Goal: Information Seeking & Learning: Learn about a topic

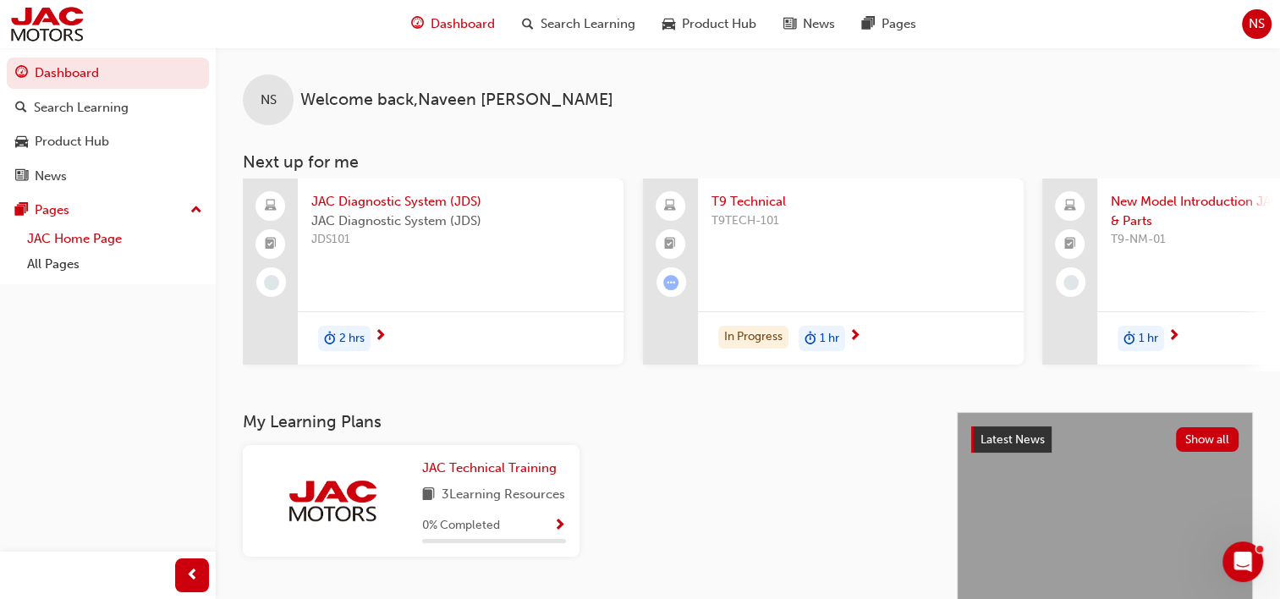
click at [97, 246] on link "JAC Home Page" at bounding box center [114, 239] width 189 height 26
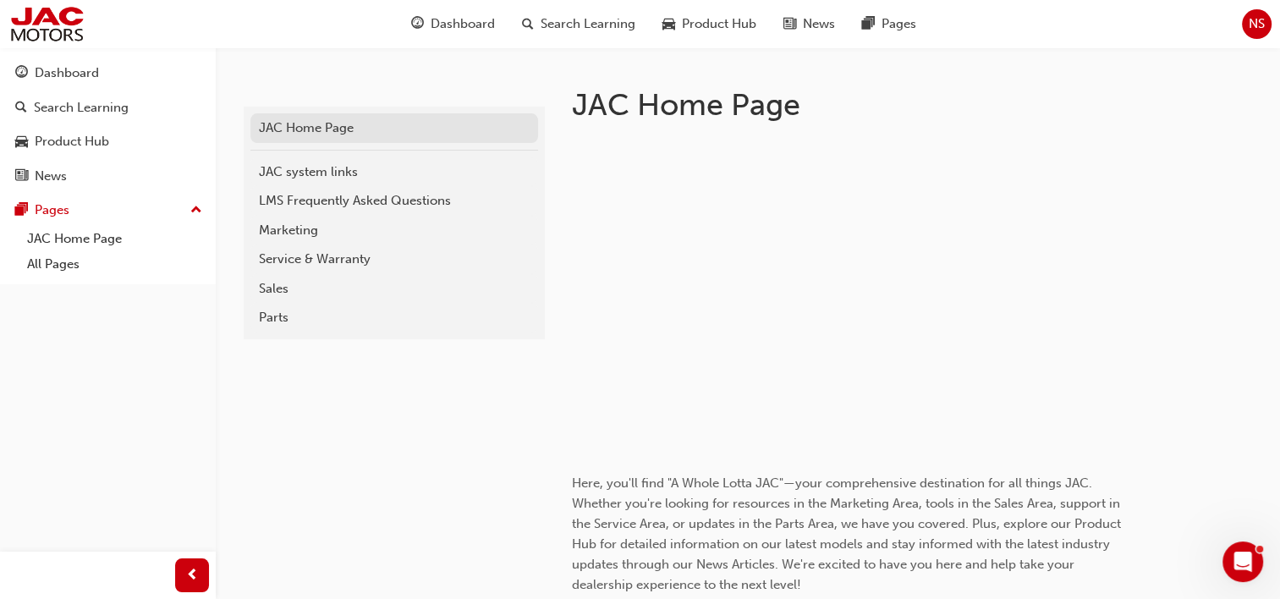
scroll to position [332, 0]
click at [66, 265] on link "All Pages" at bounding box center [114, 264] width 189 height 26
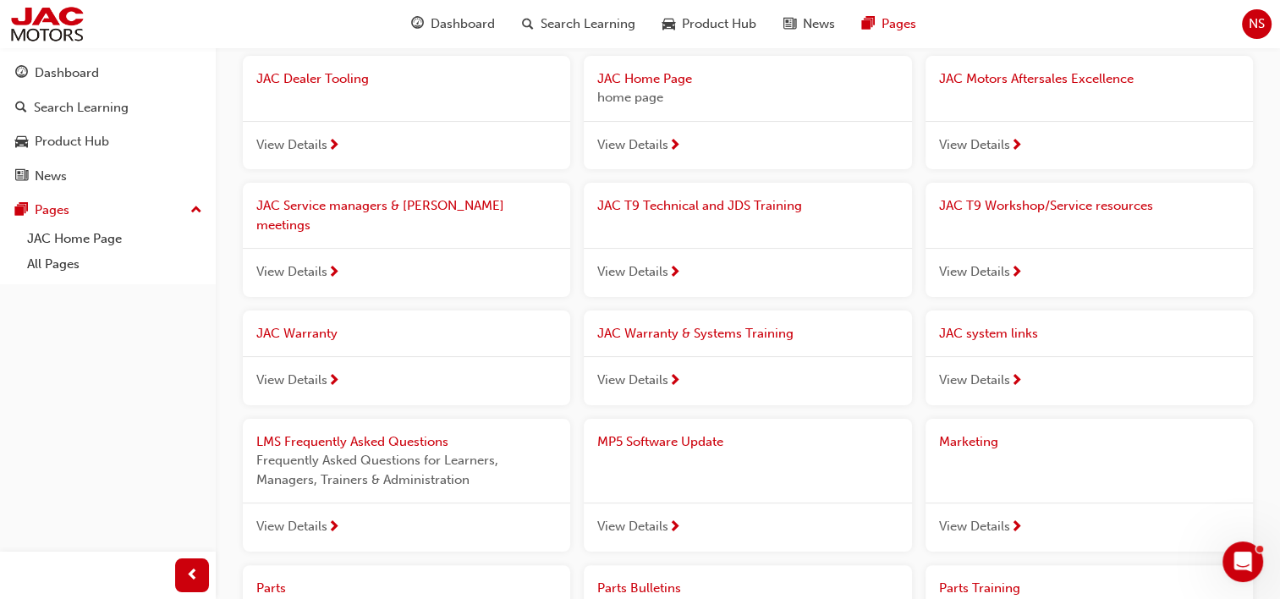
scroll to position [229, 0]
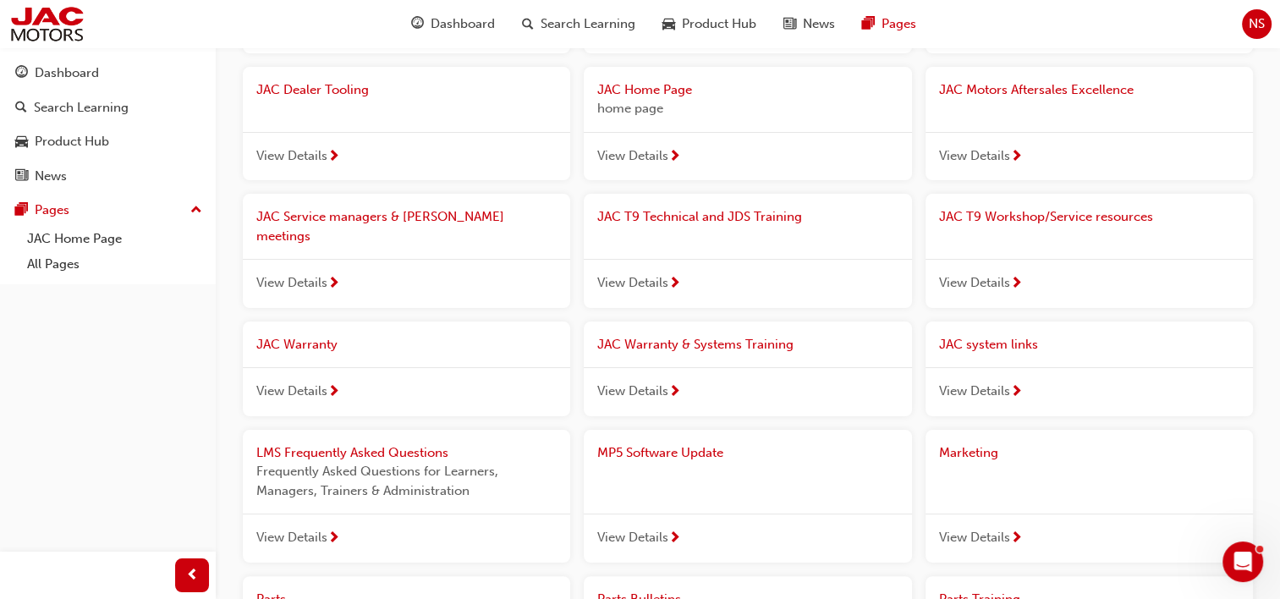
click at [730, 221] on span "JAC T9 Technical and JDS Training" at bounding box center [699, 216] width 205 height 15
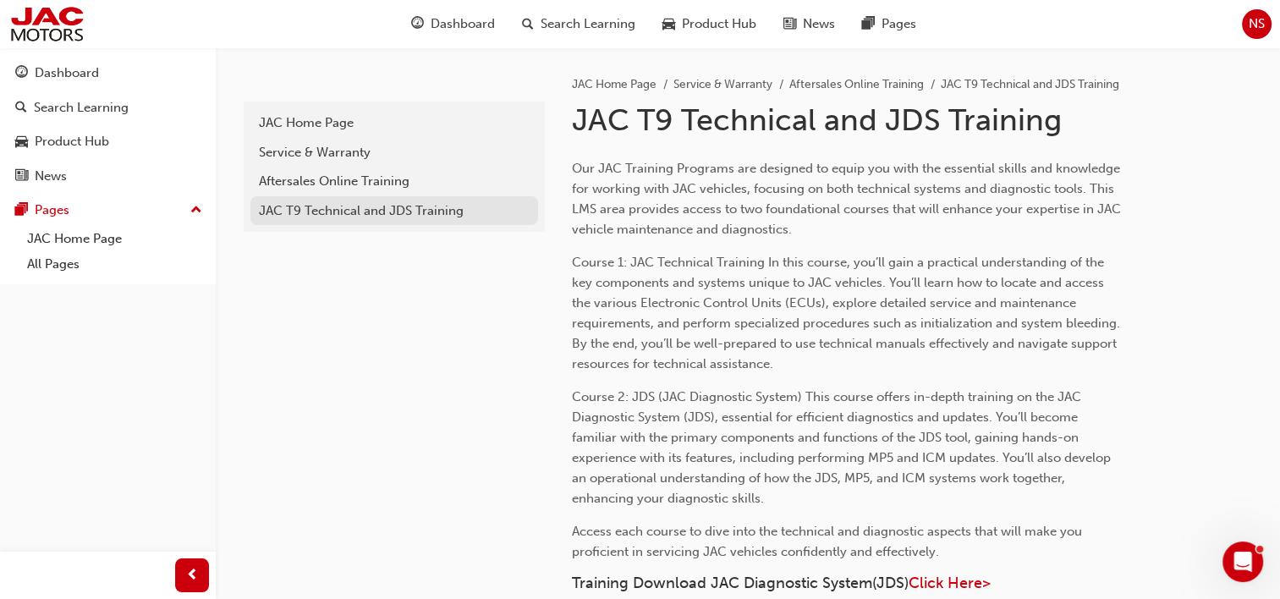
click at [378, 215] on div "JAC T9 Technical and JDS Training" at bounding box center [394, 210] width 271 height 19
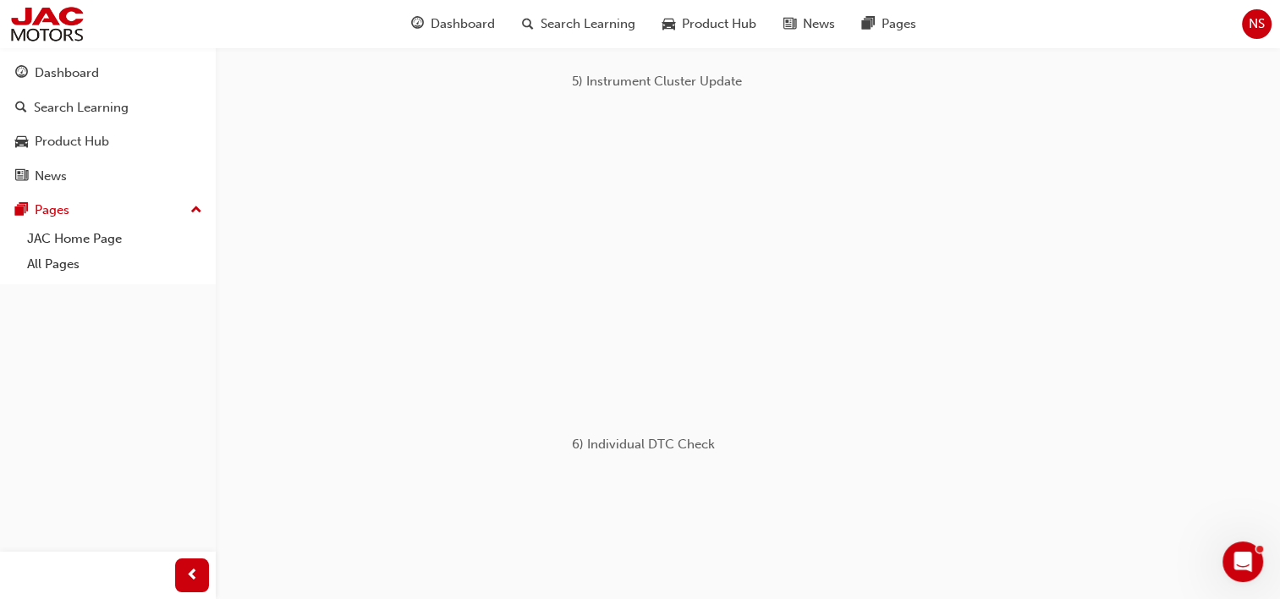
scroll to position [2064, 0]
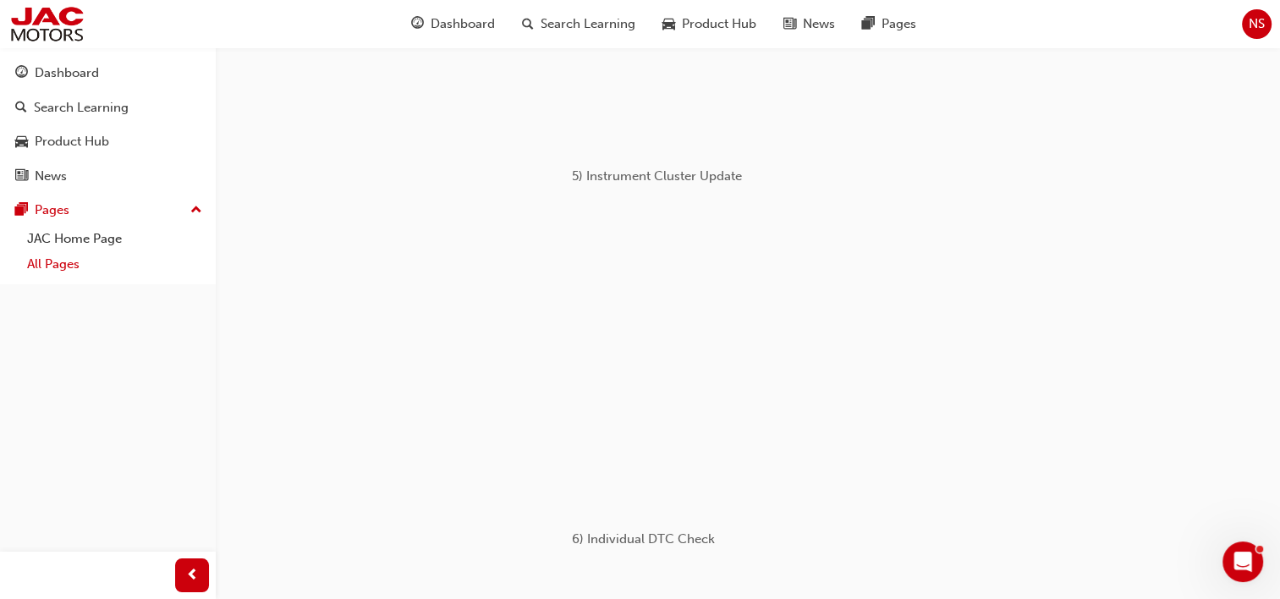
click at [52, 266] on link "All Pages" at bounding box center [114, 264] width 189 height 26
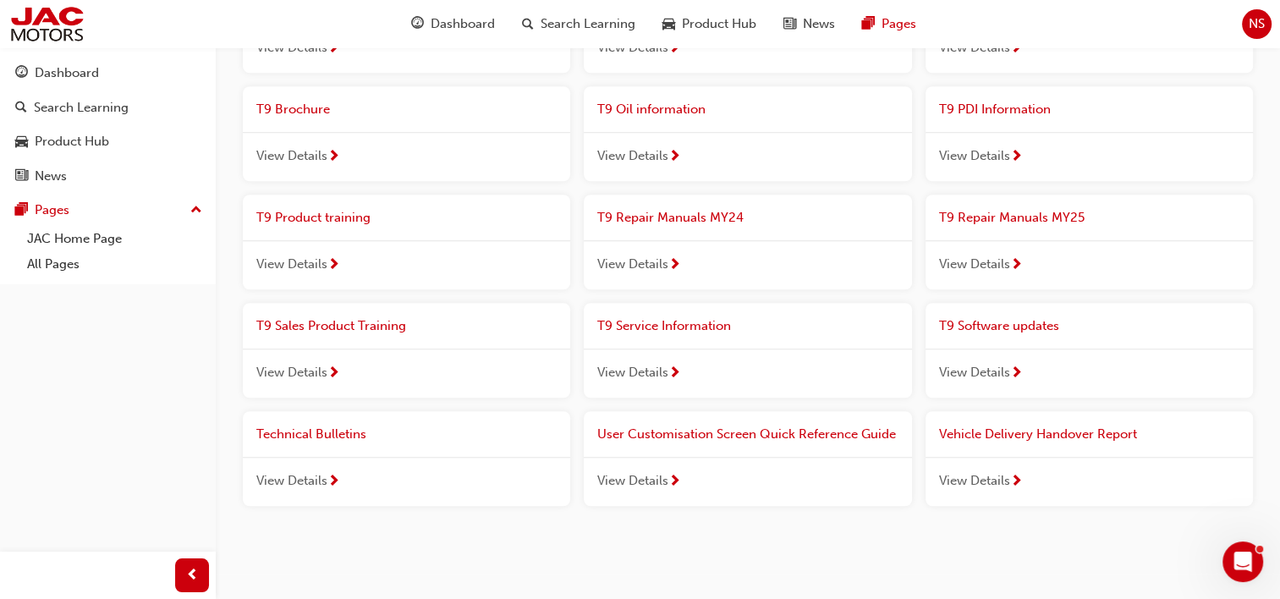
click at [326, 426] on span "Technical Bulletins" at bounding box center [311, 433] width 110 height 15
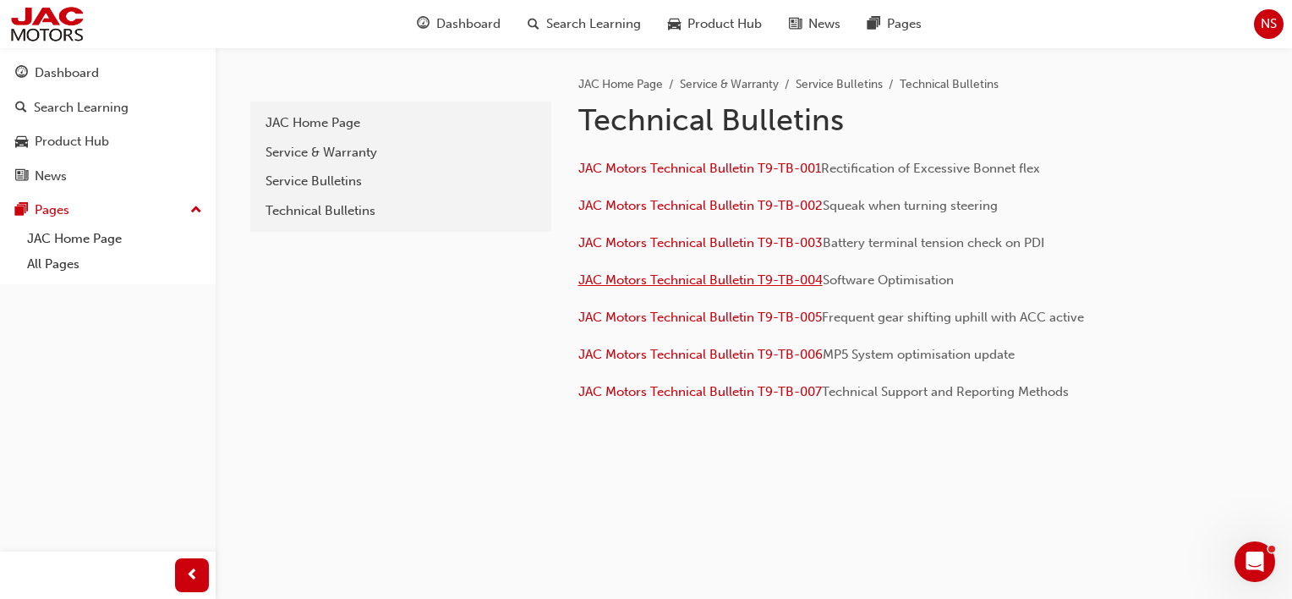
click at [700, 277] on span "JAC Motors Technical Bulletin T9-TB-004" at bounding box center [701, 279] width 244 height 15
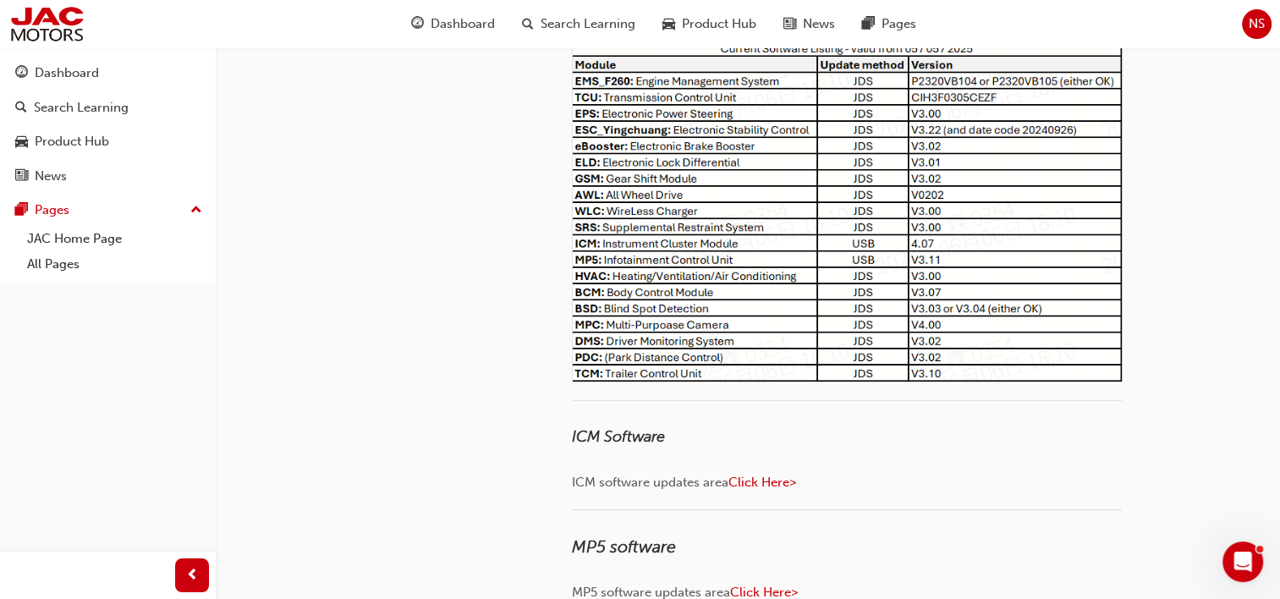
scroll to position [245, 0]
